Goal: Task Accomplishment & Management: Complete application form

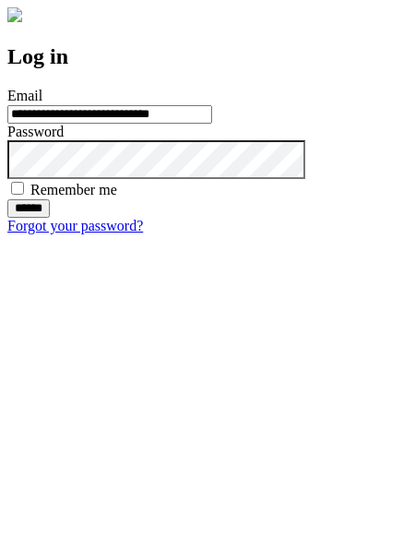
type input "**********"
click at [50, 218] on input "******" at bounding box center [28, 208] width 42 height 18
